Goal: Transaction & Acquisition: Purchase product/service

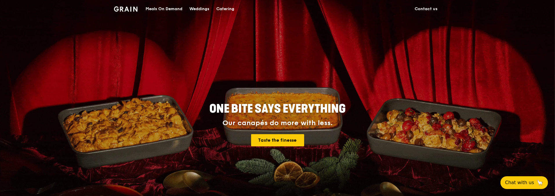
click at [167, 9] on div "Meals On Demand" at bounding box center [163, 8] width 37 height 17
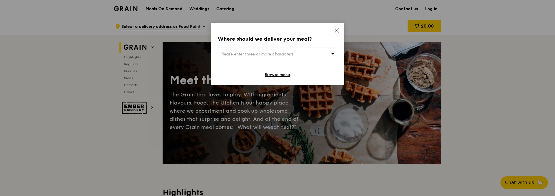
click at [272, 53] on span "Please enter three or more characters" at bounding box center [256, 54] width 73 height 5
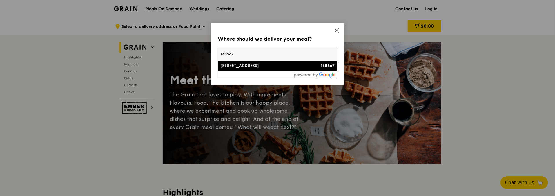
type input "138567"
click at [294, 65] on div "[STREET_ADDRESS]" at bounding box center [263, 66] width 86 height 6
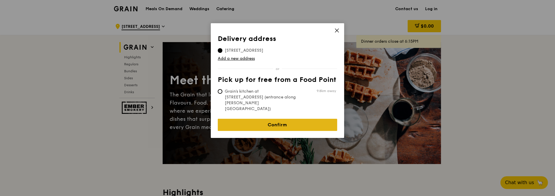
click at [286, 119] on link "Confirm" at bounding box center [277, 125] width 119 height 12
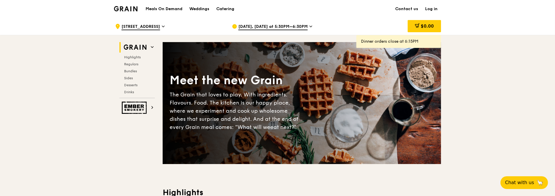
click at [310, 25] on icon at bounding box center [310, 26] width 3 height 5
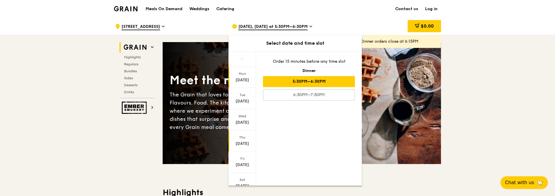
click at [245, 141] on div "[DATE]" at bounding box center [242, 144] width 26 height 6
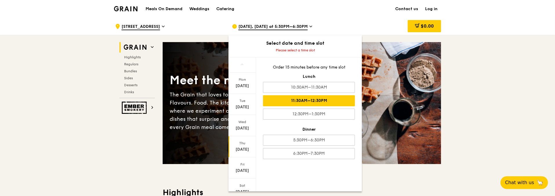
click at [323, 100] on div "11:30AM–12:30PM" at bounding box center [309, 100] width 92 height 11
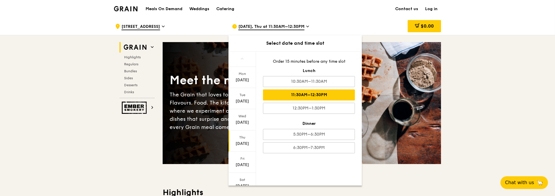
click at [318, 94] on div "11:30AM–12:30PM" at bounding box center [309, 94] width 92 height 11
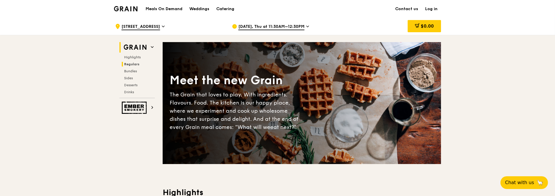
click at [132, 63] on span "Regulars" at bounding box center [131, 64] width 15 height 4
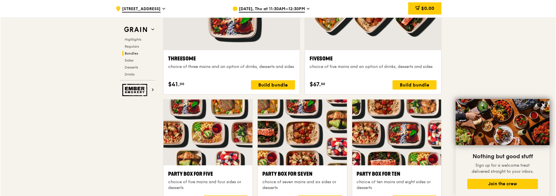
scroll to position [1105, 0]
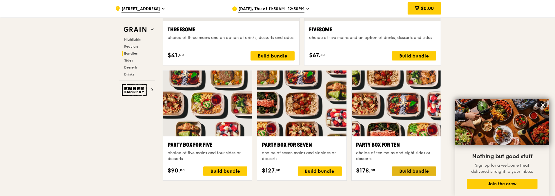
click at [417, 168] on div "Build bundle" at bounding box center [414, 170] width 44 height 9
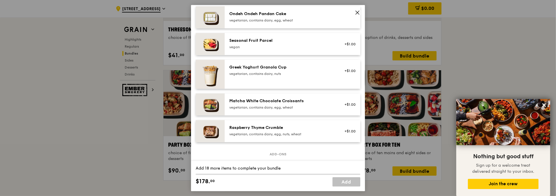
scroll to position [464, 0]
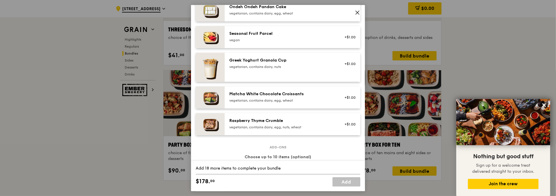
click at [211, 123] on img at bounding box center [210, 124] width 29 height 22
click at [345, 125] on link "Remove" at bounding box center [348, 127] width 13 height 4
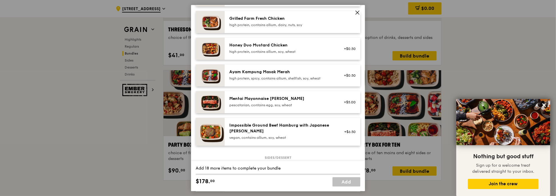
scroll to position [145, 0]
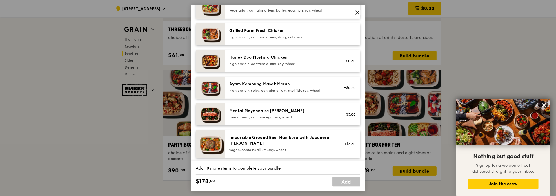
click at [358, 13] on icon at bounding box center [357, 12] width 3 height 3
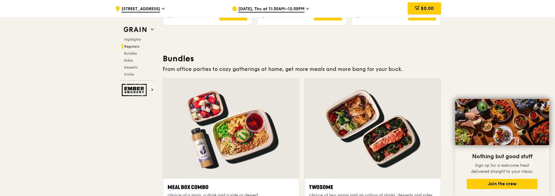
scroll to position [816, 0]
